Goal: Task Accomplishment & Management: Use online tool/utility

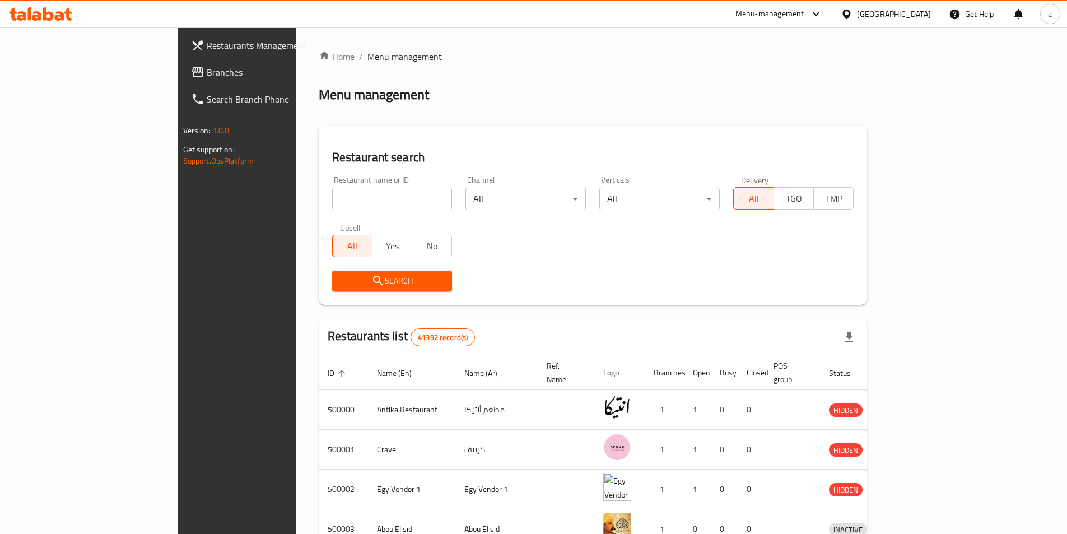
click at [207, 70] on span "Branches" at bounding box center [277, 72] width 140 height 13
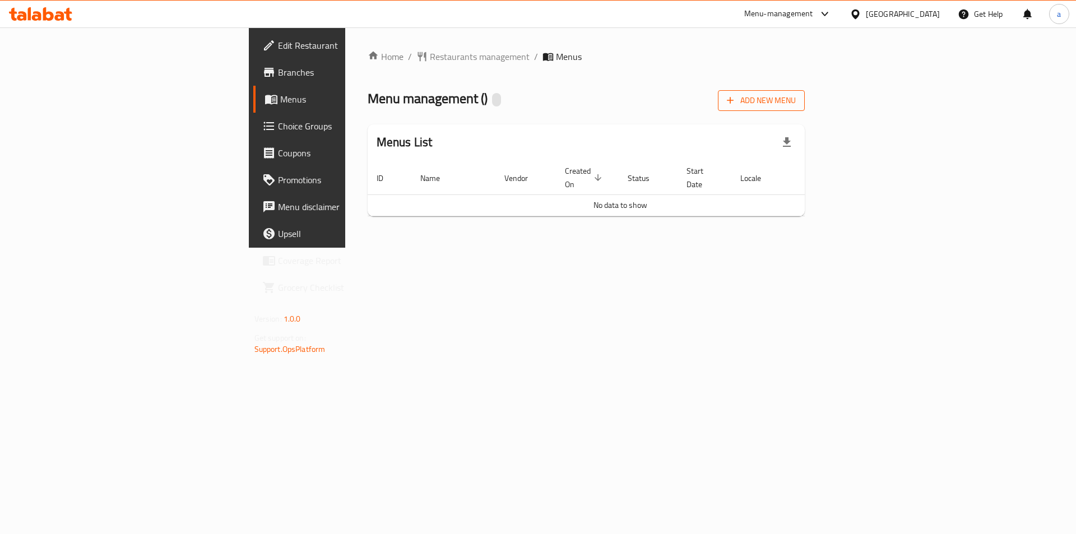
click at [796, 100] on span "Add New Menu" at bounding box center [761, 101] width 69 height 14
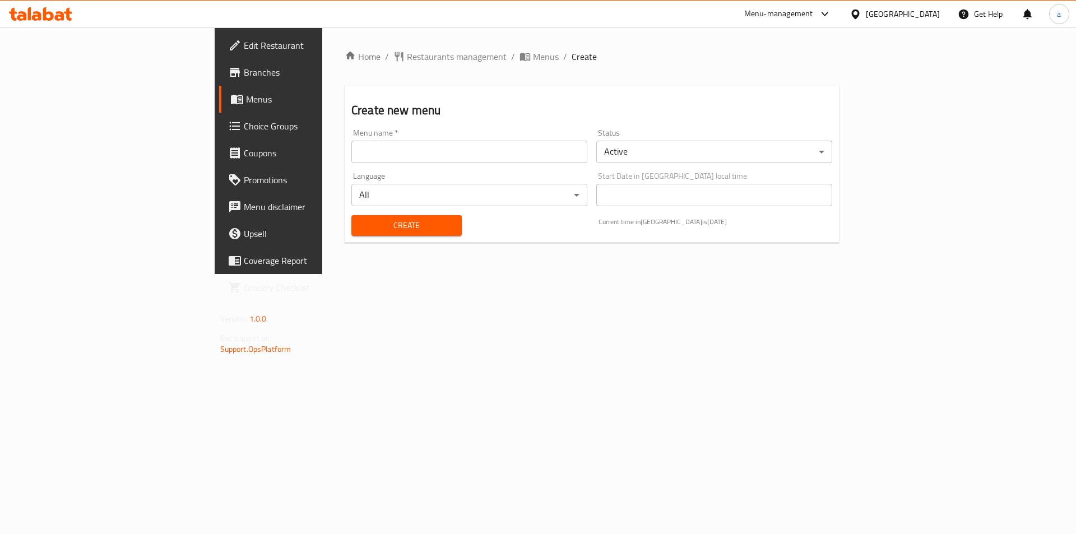
click at [351, 154] on input "text" at bounding box center [469, 152] width 236 height 22
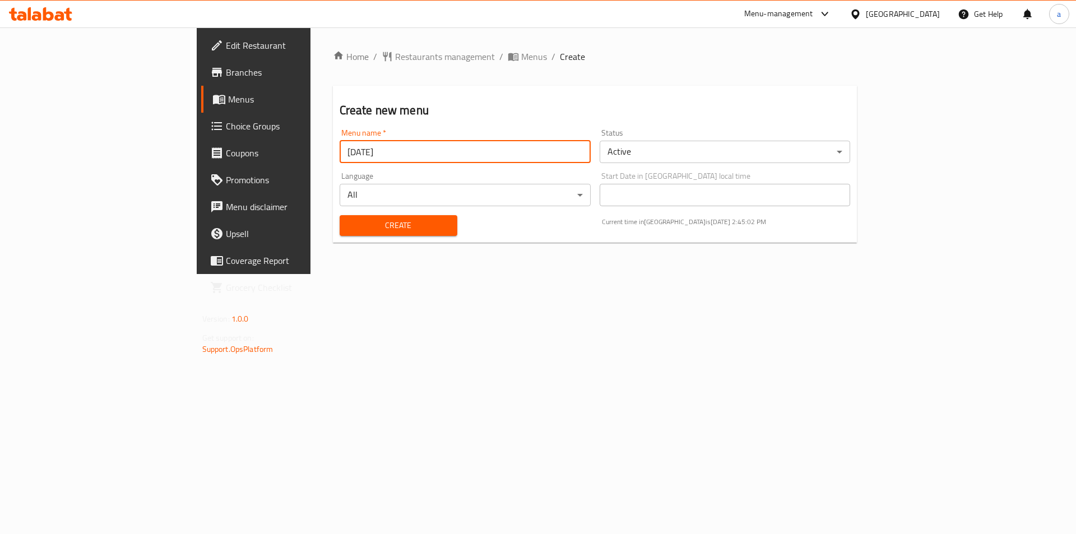
type input "[DATE]"
click at [349, 230] on span "Create" at bounding box center [399, 226] width 100 height 14
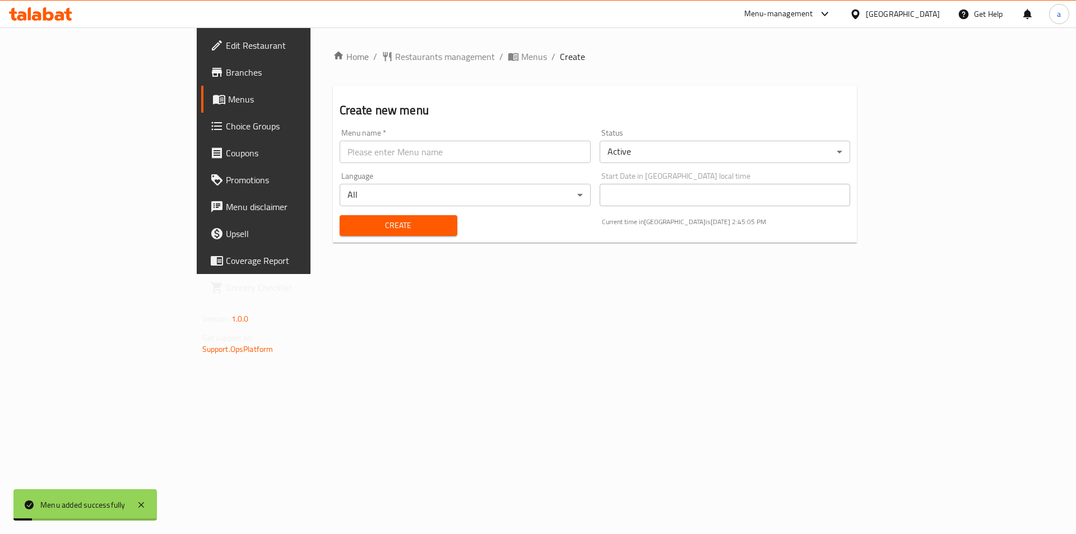
click at [228, 104] on span "Menus" at bounding box center [298, 98] width 140 height 13
